Goal: Navigation & Orientation: Find specific page/section

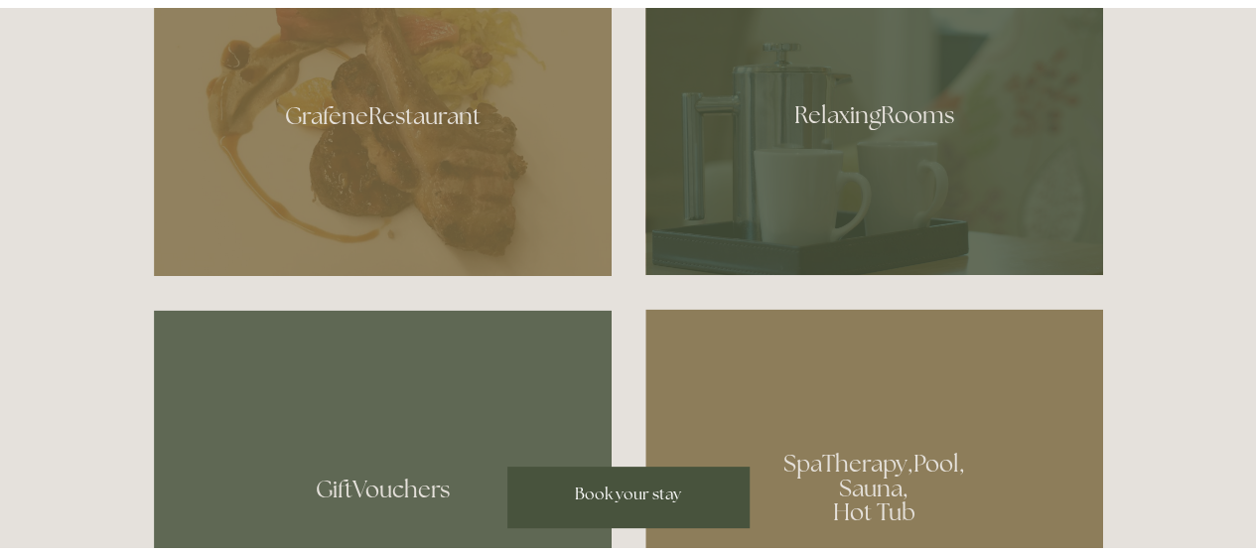
scroll to position [1088, 0]
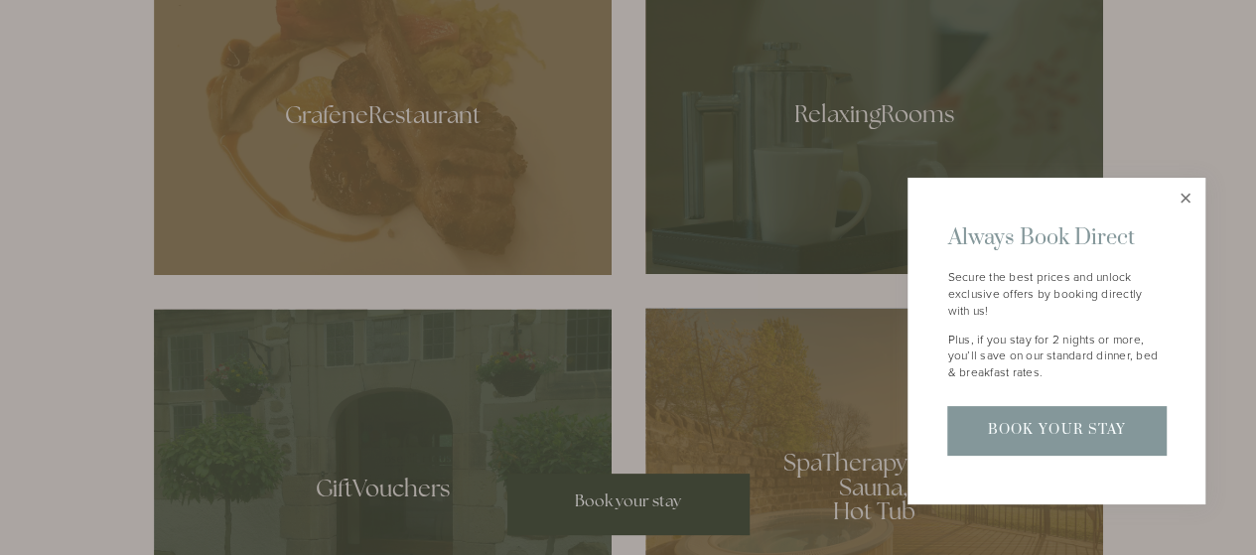
click at [1187, 203] on link "Close" at bounding box center [1184, 198] width 35 height 35
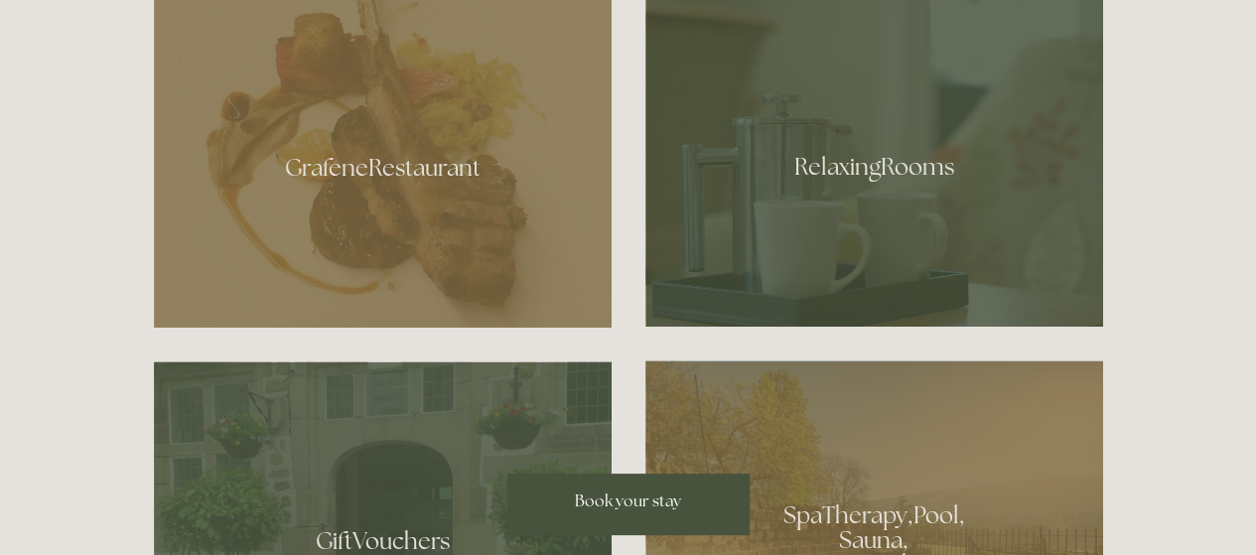
scroll to position [1033, 0]
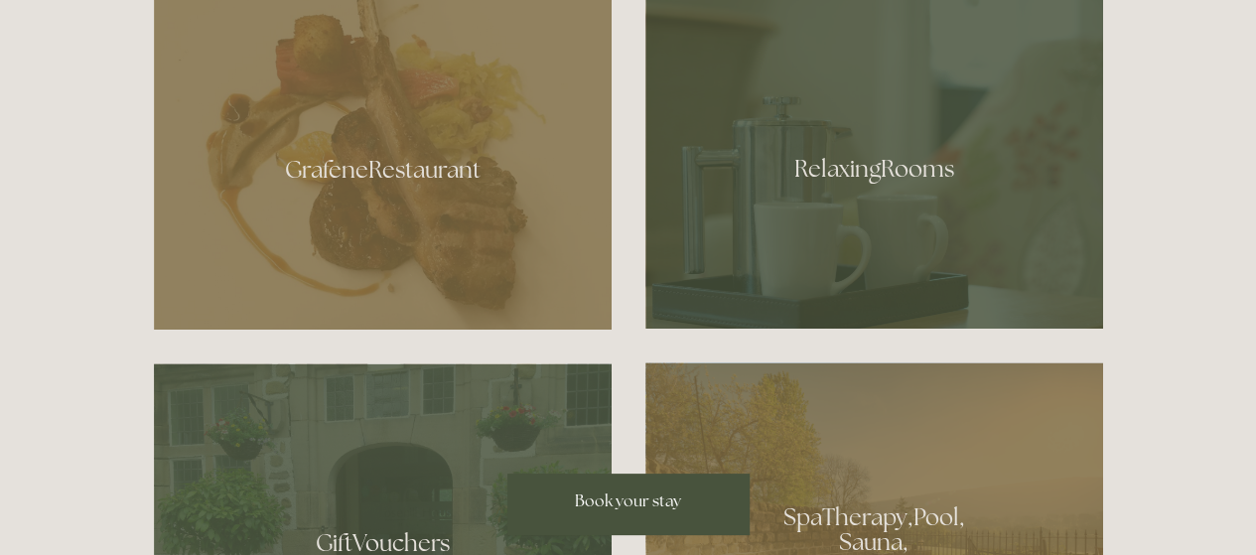
click at [921, 229] on div at bounding box center [874, 161] width 458 height 333
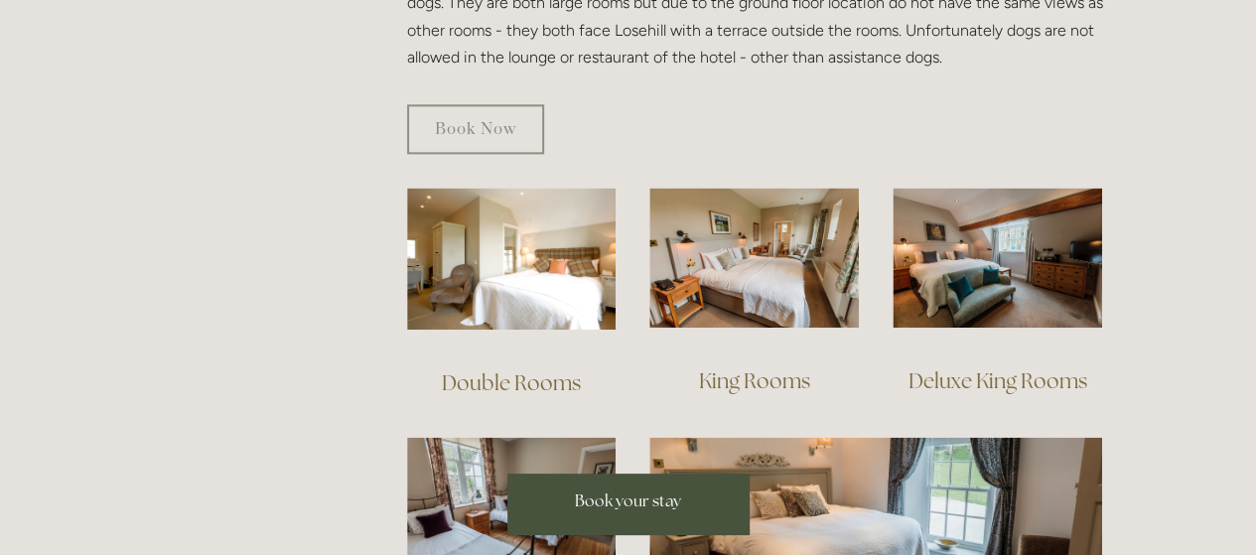
scroll to position [1199, 0]
